Goal: Book appointment/travel/reservation

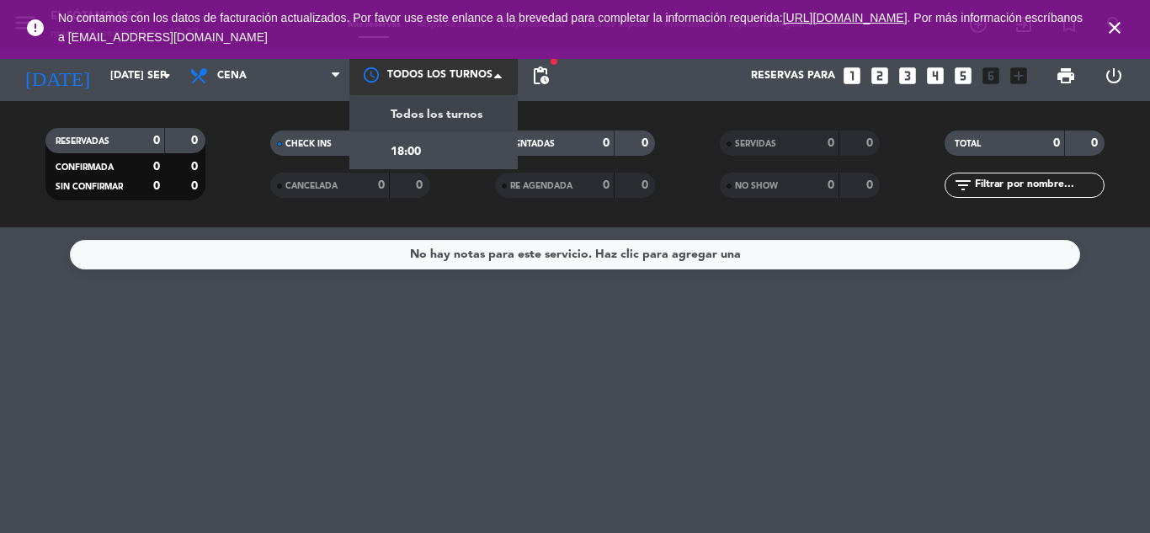
click at [393, 76] on div at bounding box center [433, 75] width 168 height 38
click at [402, 105] on span "Todos los turnos" at bounding box center [437, 114] width 92 height 19
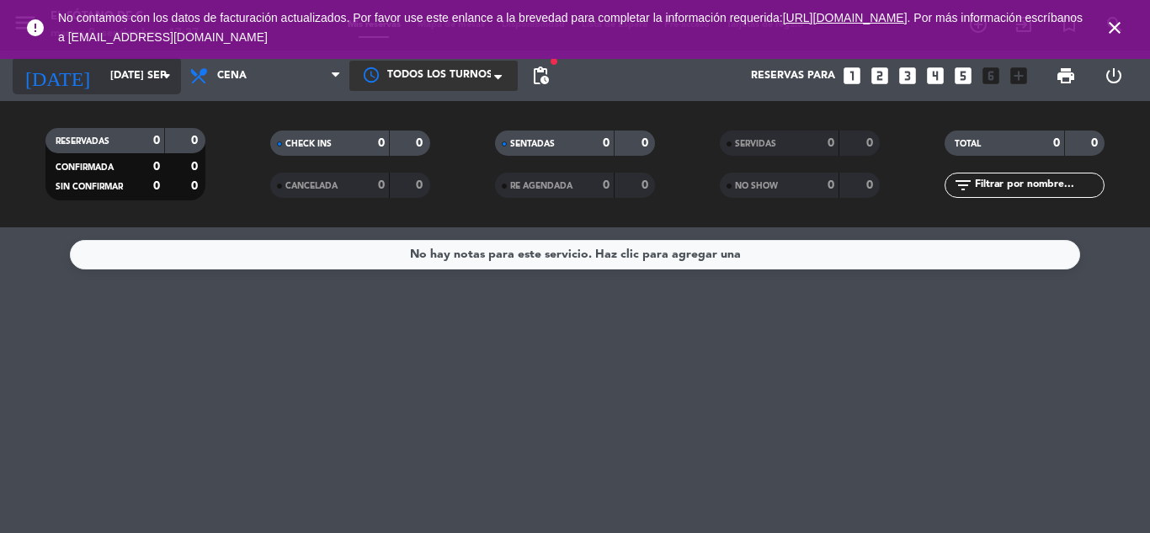
click at [149, 69] on input "[DATE] sep." at bounding box center [173, 75] width 142 height 29
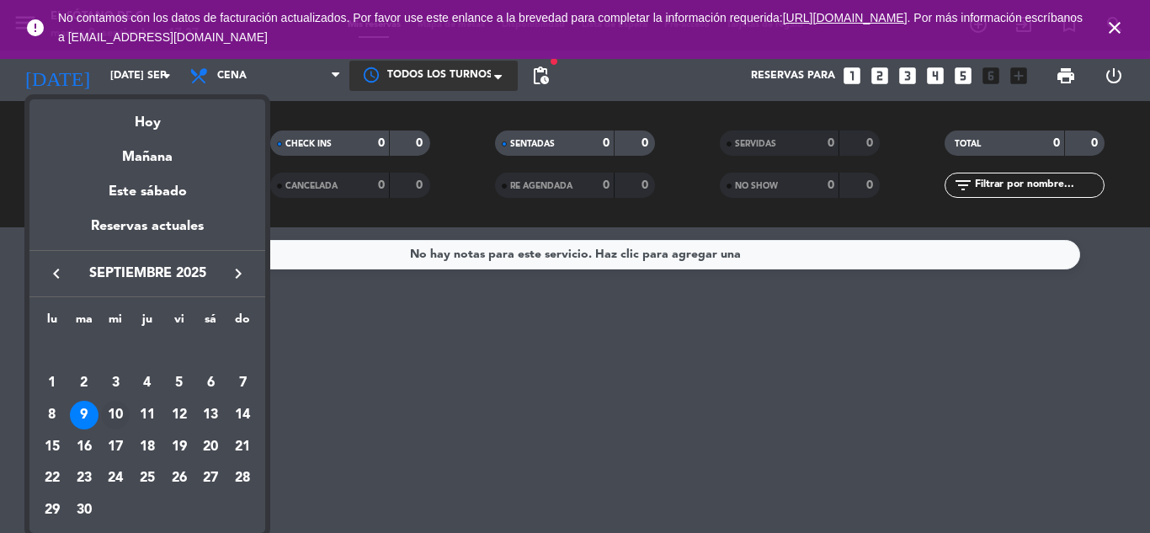
click at [114, 418] on div "10" at bounding box center [115, 415] width 29 height 29
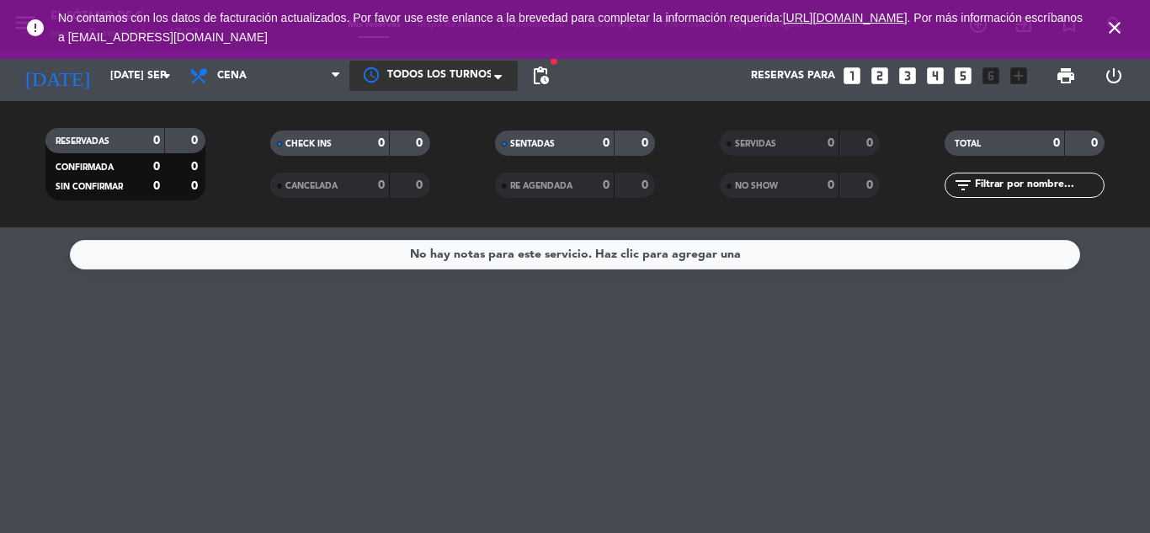
type input "mié. [DATE]"
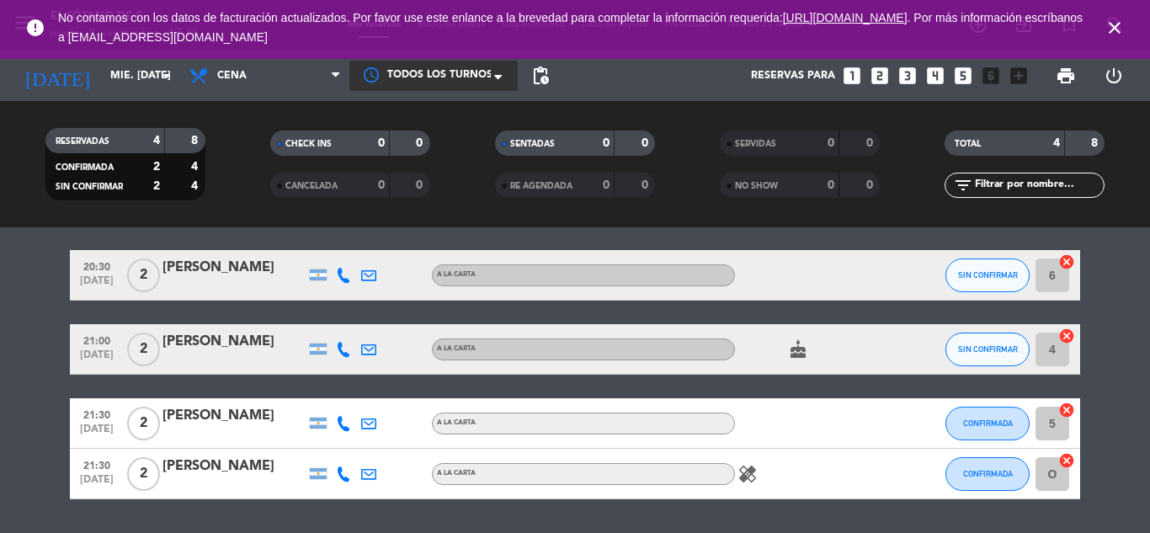
scroll to position [56, 0]
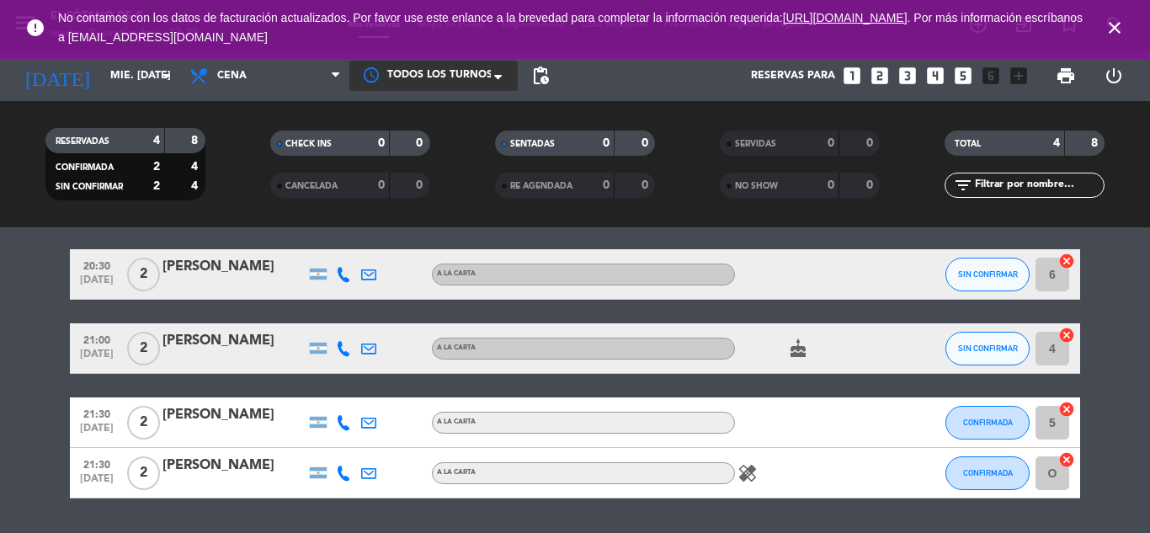
click at [1056, 280] on input "6" at bounding box center [1053, 275] width 34 height 34
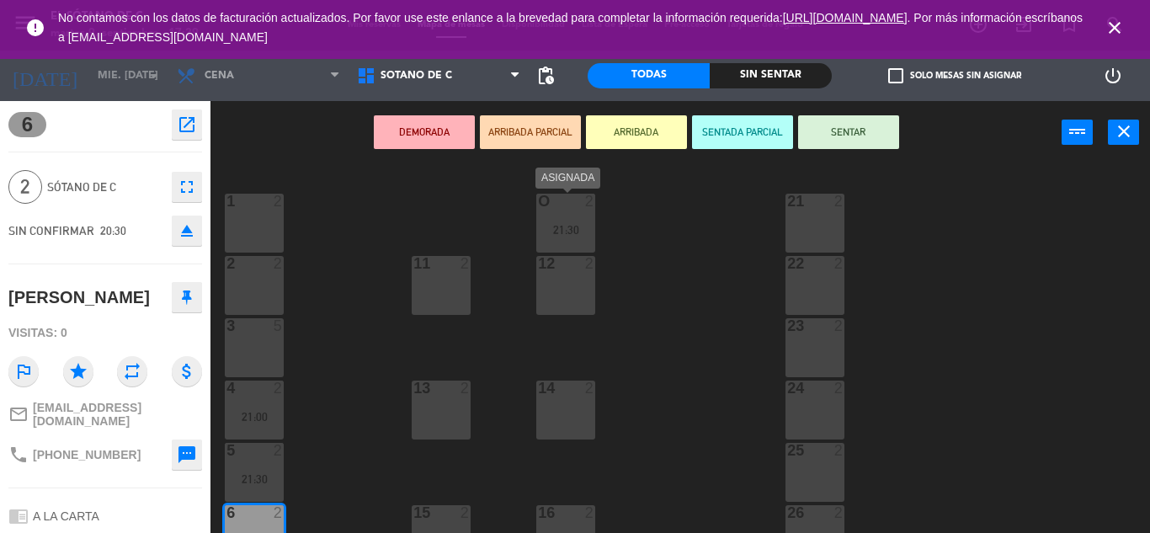
click at [559, 232] on div "21:30" at bounding box center [565, 230] width 59 height 12
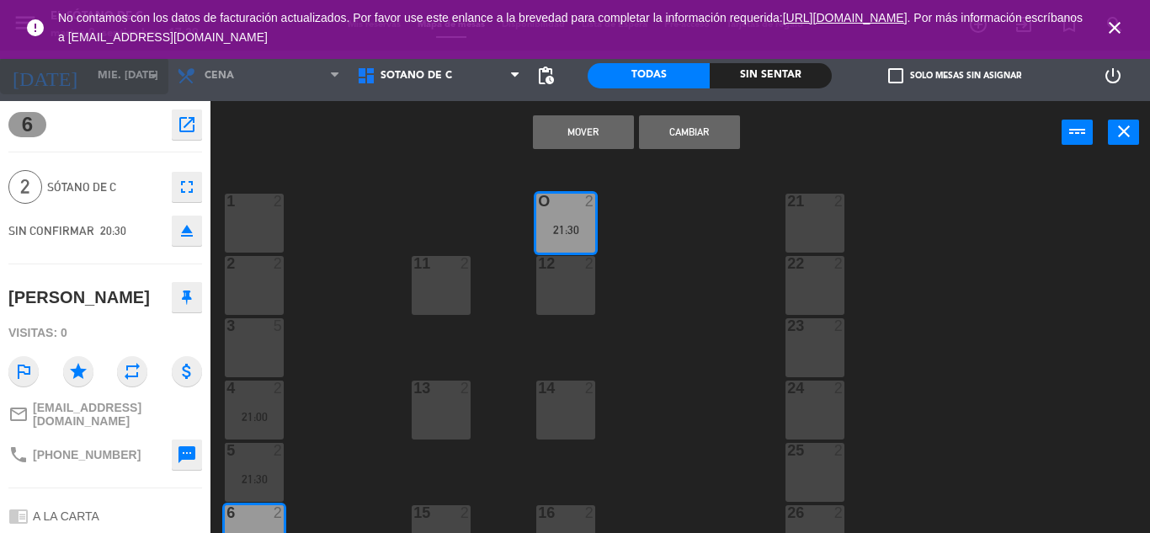
click at [90, 78] on input "mié. [DATE]" at bounding box center [160, 75] width 142 height 29
click at [151, 68] on icon "arrow_drop_down" at bounding box center [154, 76] width 20 height 20
click at [152, 73] on icon "arrow_drop_down" at bounding box center [154, 76] width 20 height 20
click at [113, 77] on input "mié. [DATE]" at bounding box center [160, 75] width 142 height 29
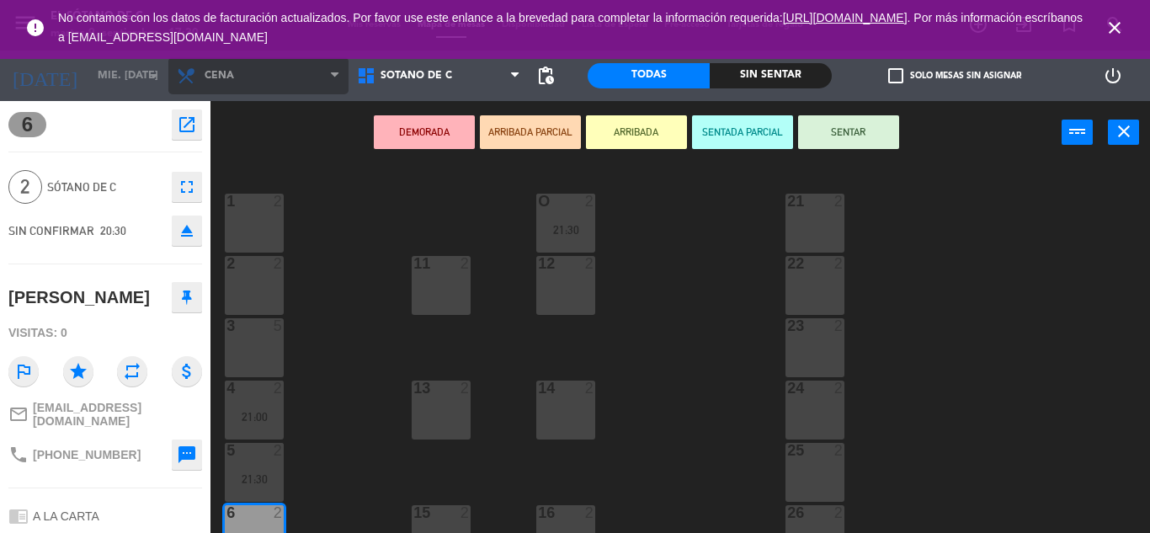
click at [264, 86] on span "Cena" at bounding box center [258, 75] width 180 height 37
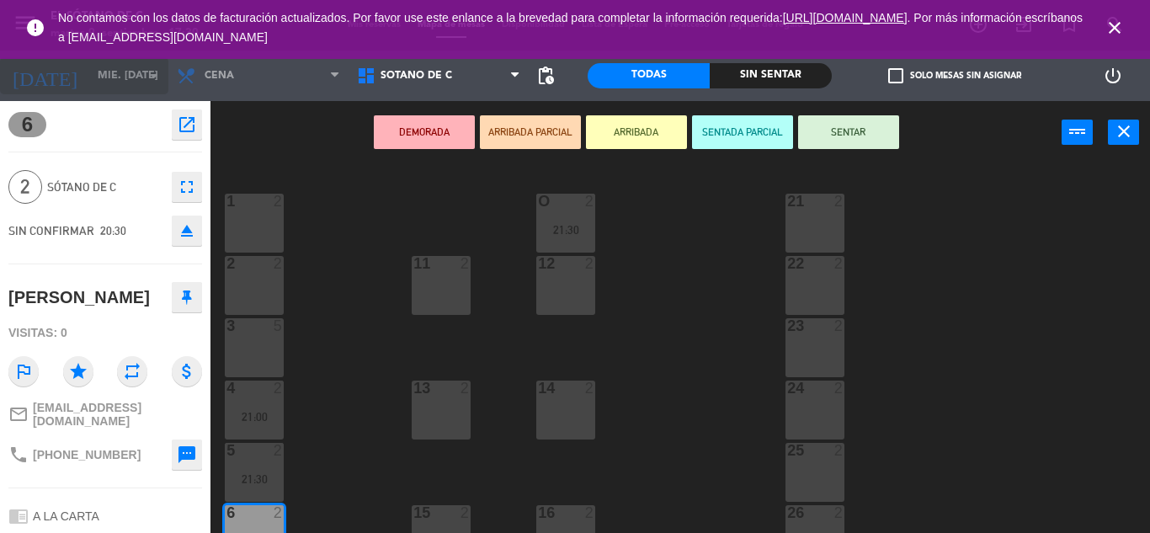
click at [131, 82] on input "mié. [DATE]" at bounding box center [160, 75] width 142 height 29
click at [21, 72] on icon "[DATE]" at bounding box center [44, 75] width 89 height 37
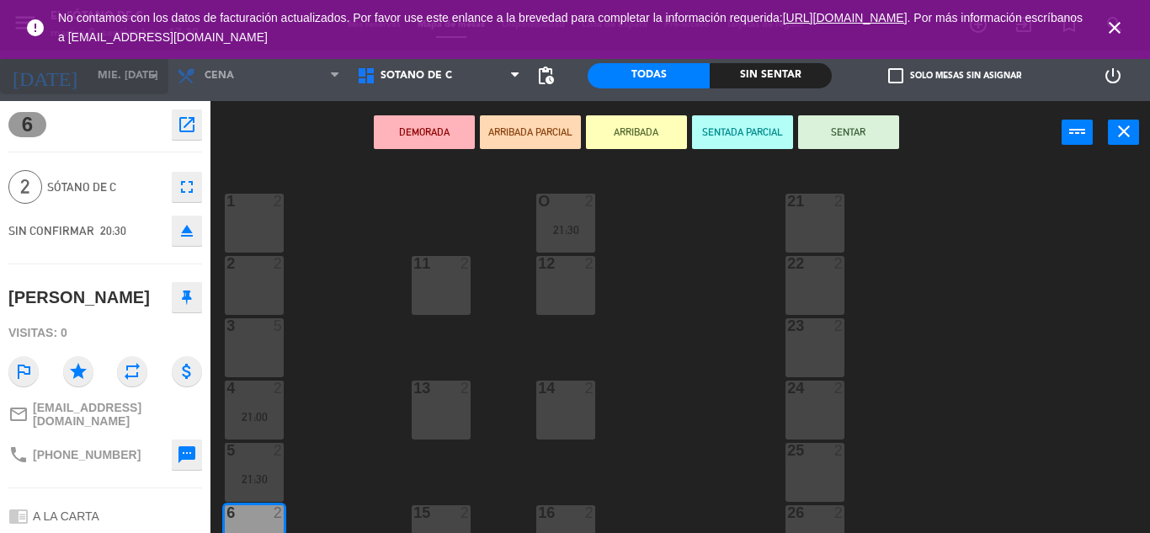
click at [21, 72] on icon "[DATE]" at bounding box center [44, 75] width 89 height 37
click at [339, 196] on div "1 2 O 2 21:30 21 2 2 2 11 2 12 2 22 2 3 5 23 2 4 2 21:00 13 2 14 2 24 2 5 2 21:…" at bounding box center [686, 348] width 928 height 369
click at [1132, 125] on icon "close" at bounding box center [1124, 131] width 20 height 20
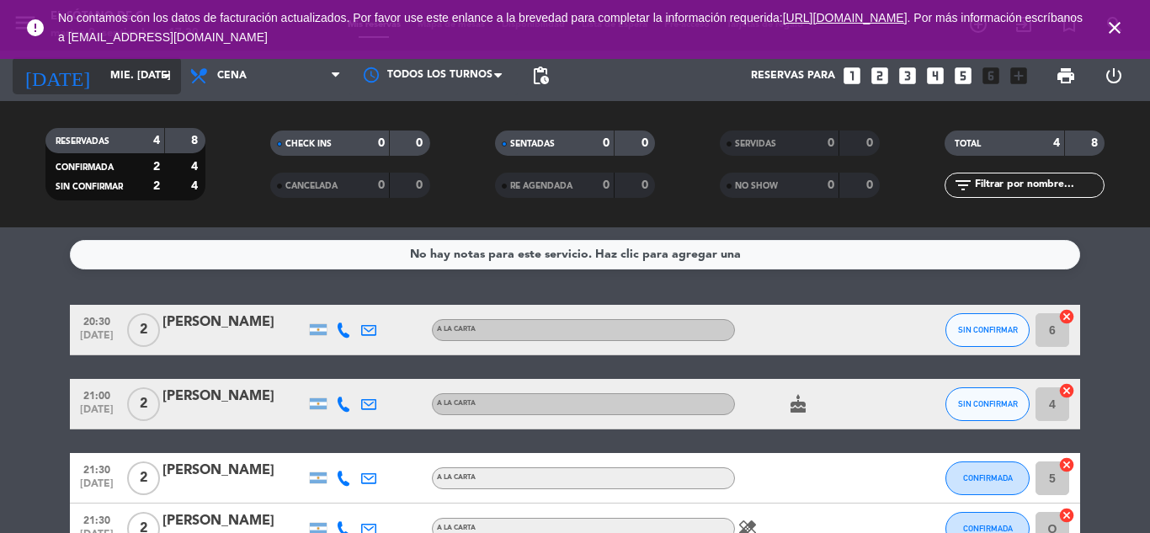
click at [120, 84] on input "mié. [DATE]" at bounding box center [173, 75] width 142 height 29
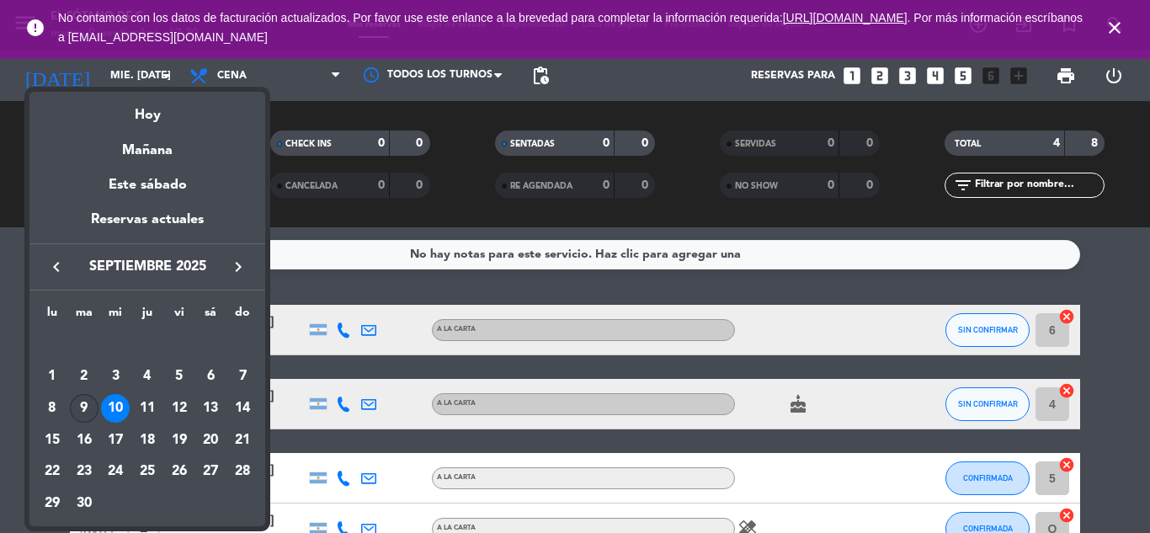
click at [76, 403] on div "9" at bounding box center [84, 408] width 29 height 29
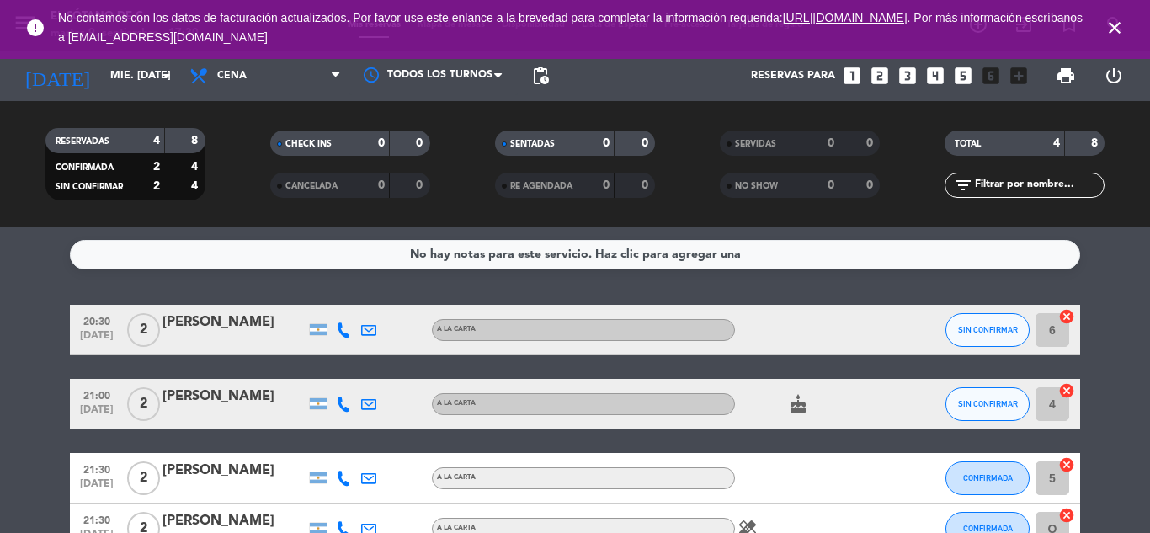
type input "[DATE] sep."
